Goal: Task Accomplishment & Management: Check status

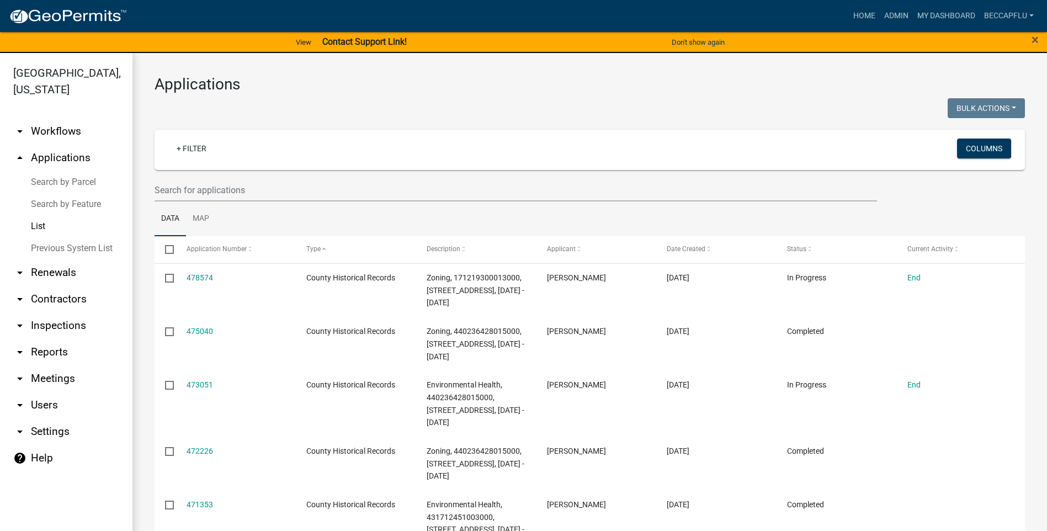
select select "3: 100"
click at [315, 250] on span "Type" at bounding box center [313, 249] width 14 height 8
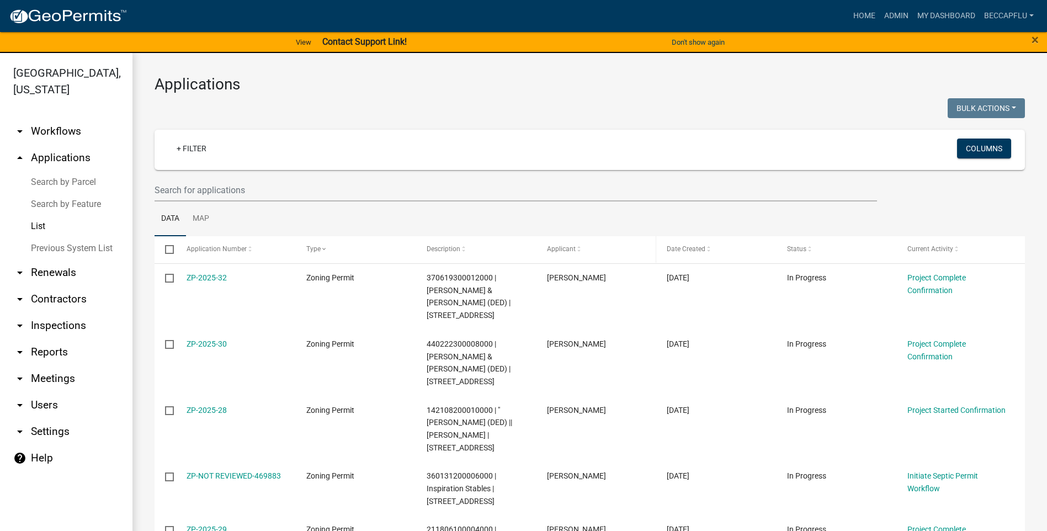
click at [560, 248] on span "Applicant" at bounding box center [561, 249] width 29 height 8
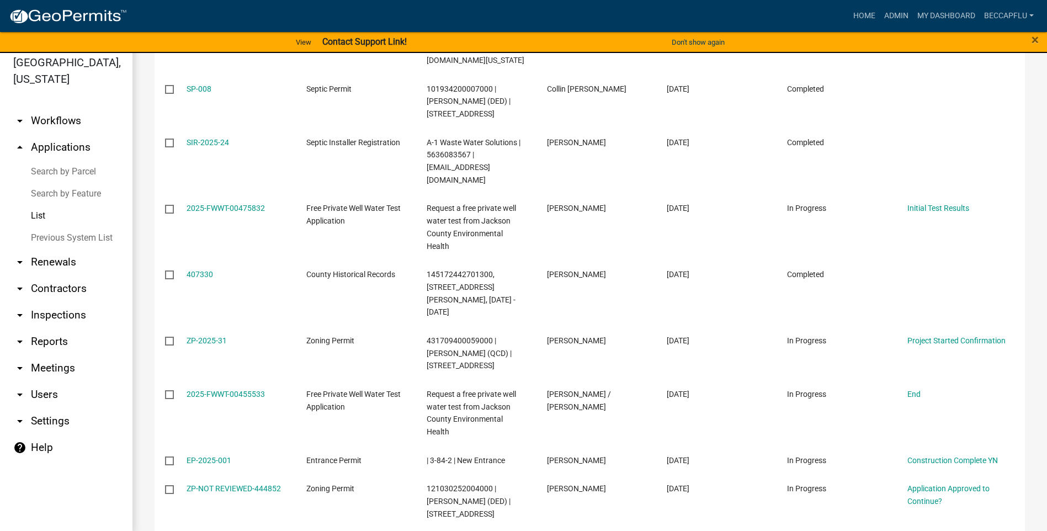
scroll to position [13, 0]
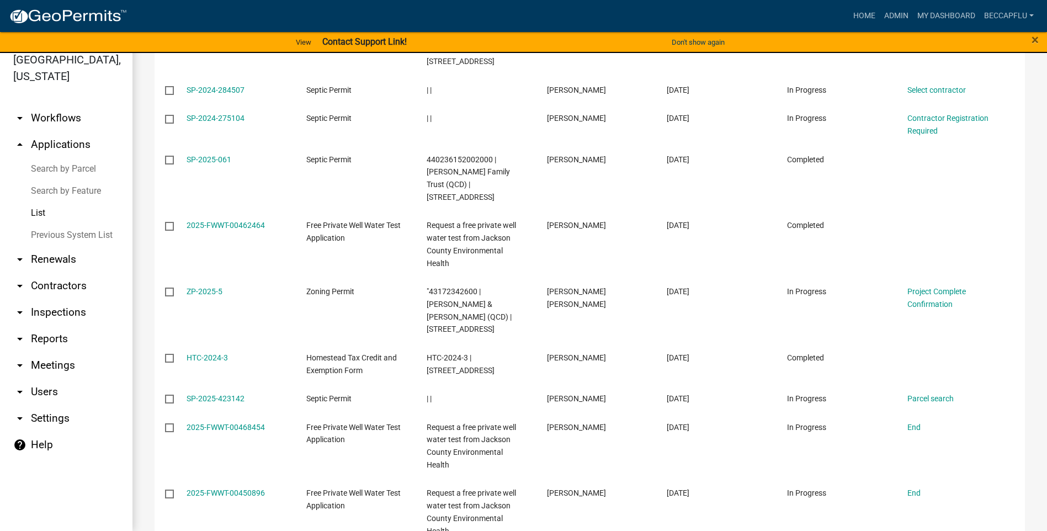
scroll to position [5201, 0]
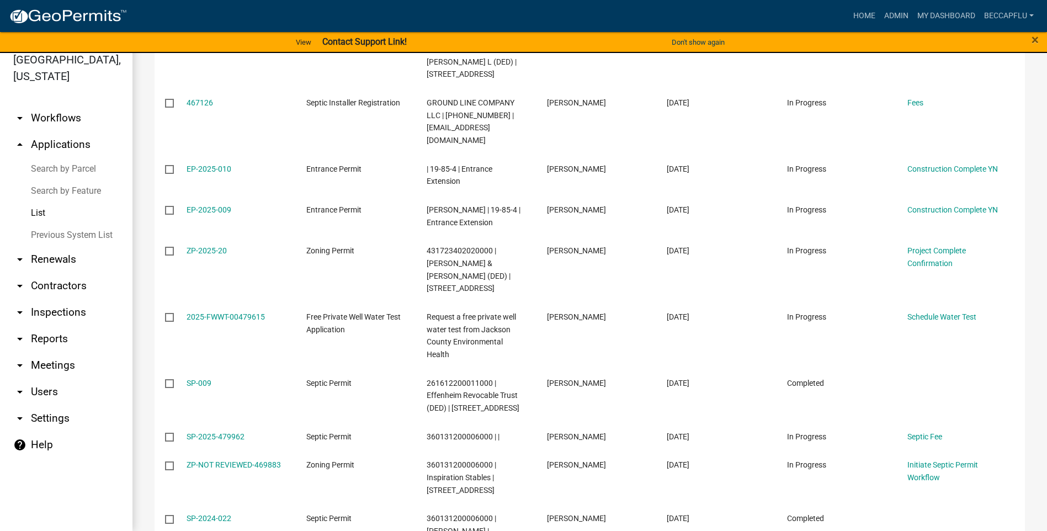
scroll to position [4293, 0]
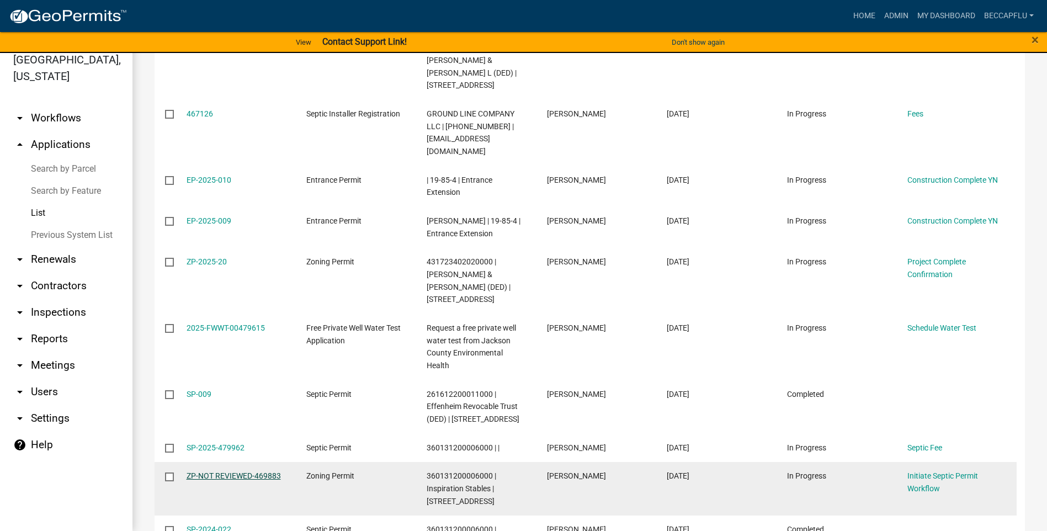
click at [209, 471] on link "ZP-NOT REVIEWED-469883" at bounding box center [234, 475] width 94 height 9
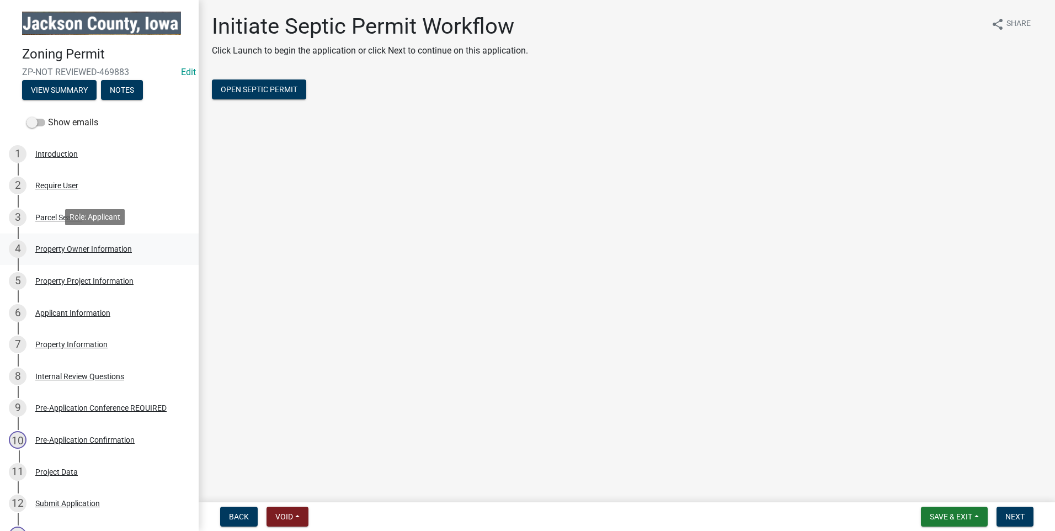
click at [63, 242] on div "4 Property Owner Information" at bounding box center [95, 249] width 172 height 18
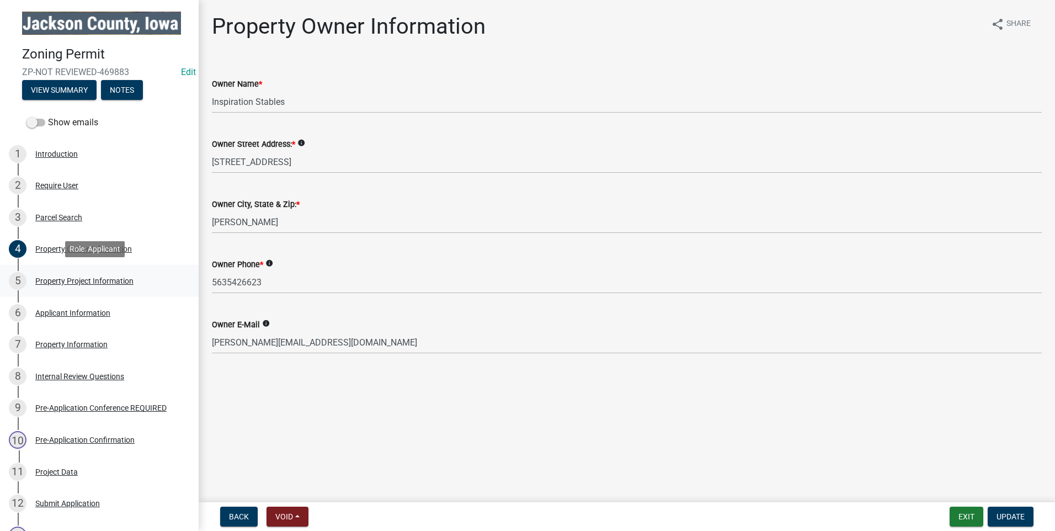
click at [71, 280] on div "Property Project Information" at bounding box center [84, 281] width 98 height 8
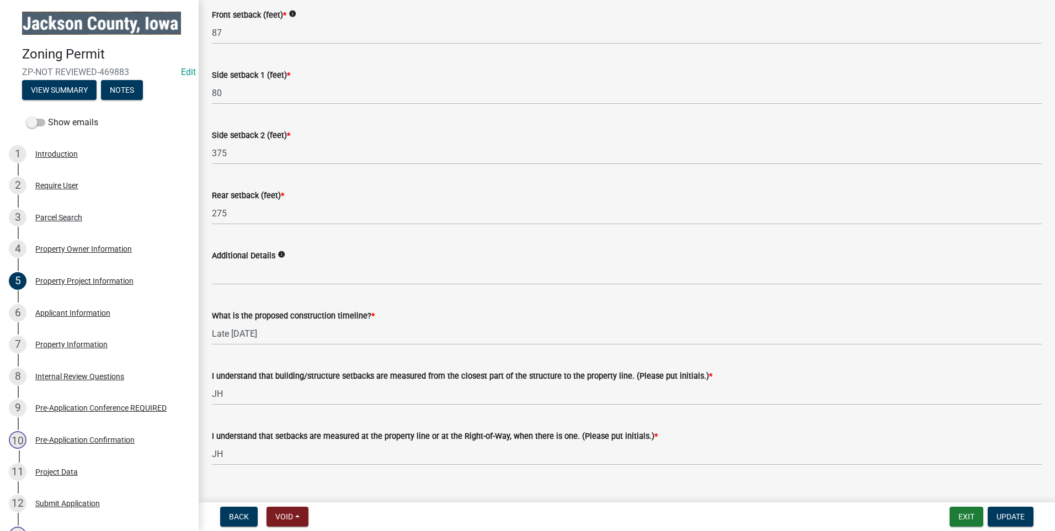
scroll to position [1923, 0]
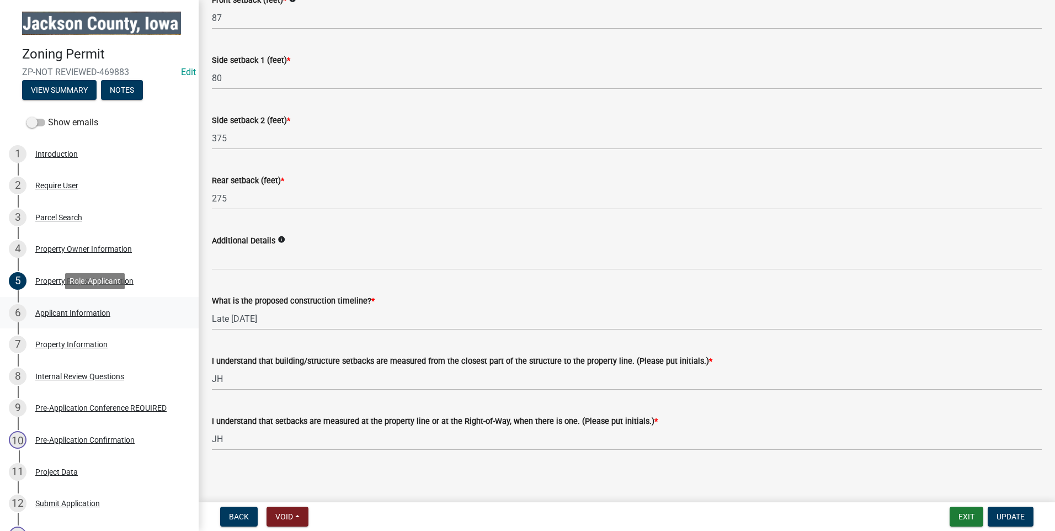
click at [80, 309] on div "Applicant Information" at bounding box center [72, 313] width 75 height 8
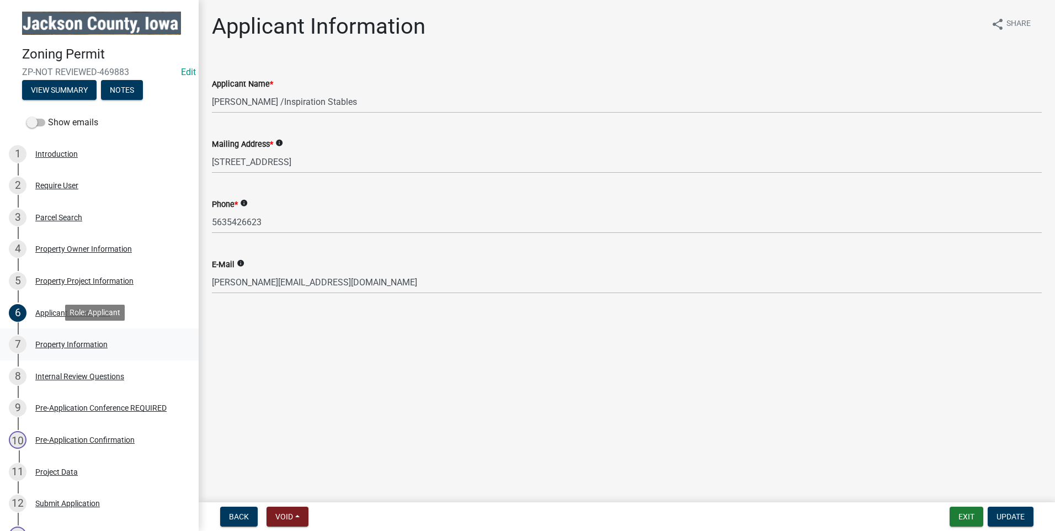
click at [66, 341] on div "Property Information" at bounding box center [71, 345] width 72 height 8
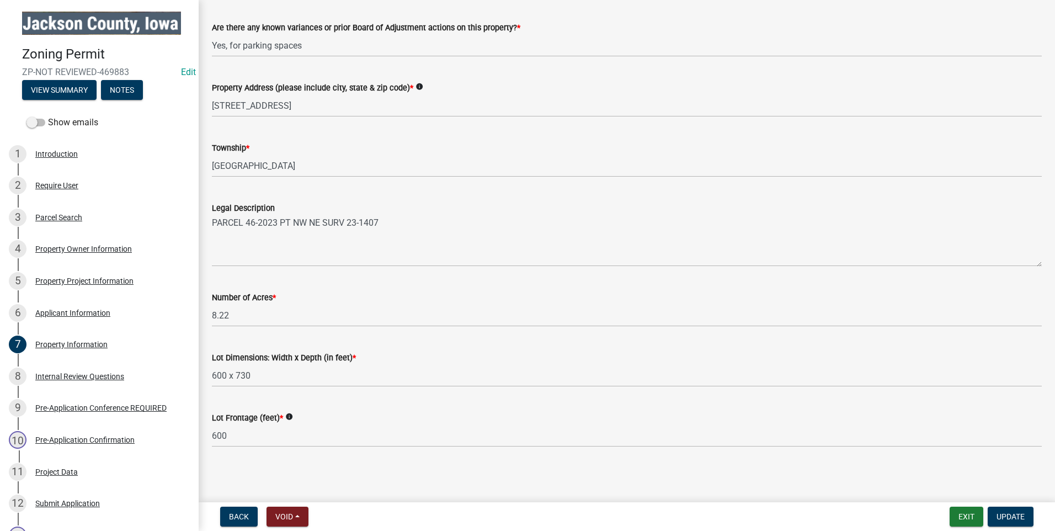
scroll to position [180, 0]
click at [67, 470] on div "Project Data" at bounding box center [56, 472] width 42 height 8
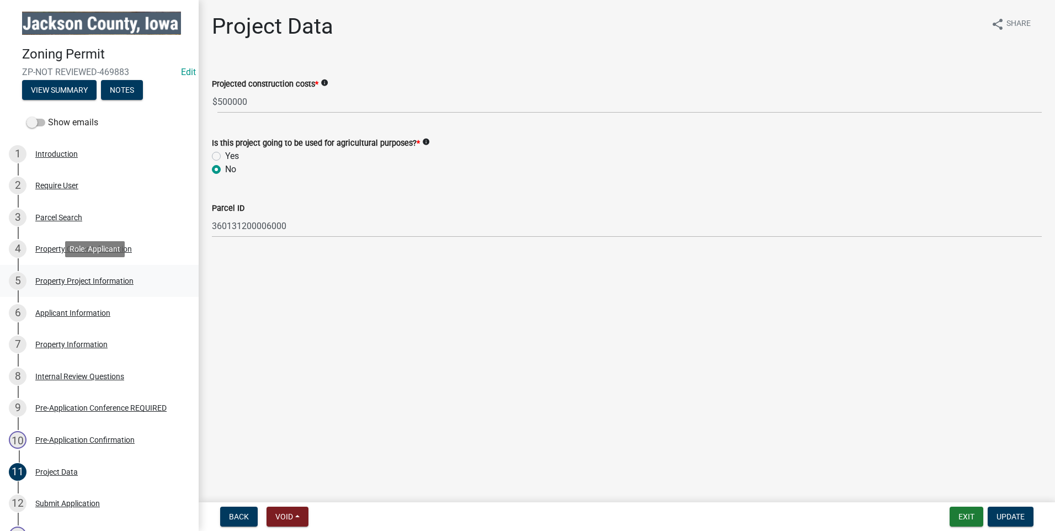
click at [64, 281] on div "Property Project Information" at bounding box center [84, 281] width 98 height 8
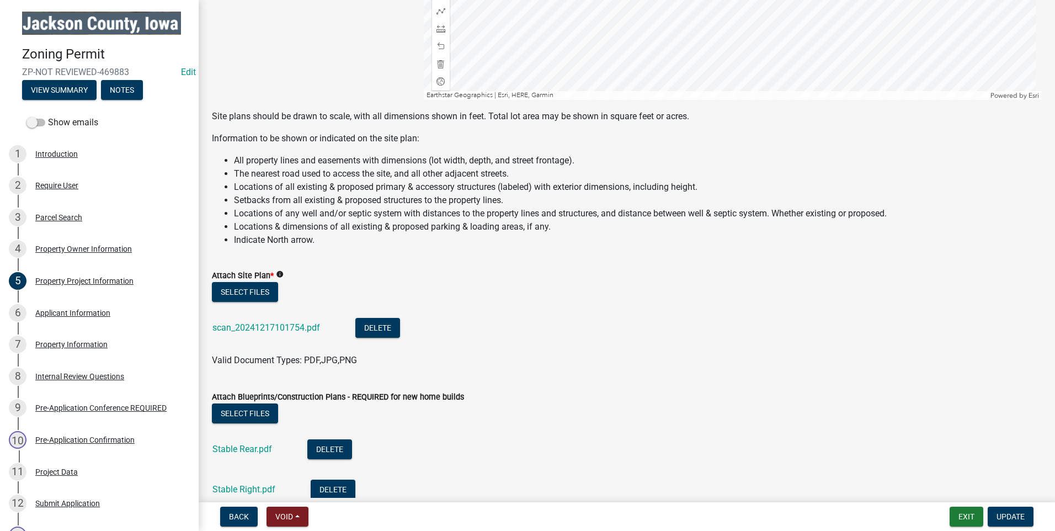
scroll to position [1076, 0]
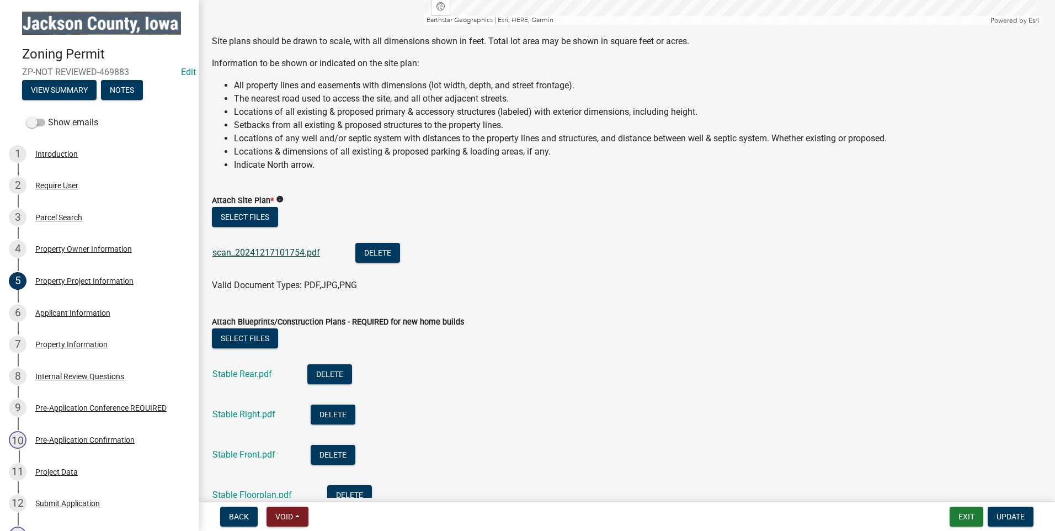
click at [288, 247] on link "scan_20241217101754.pdf" at bounding box center [266, 252] width 108 height 10
